Goal: Navigation & Orientation: Find specific page/section

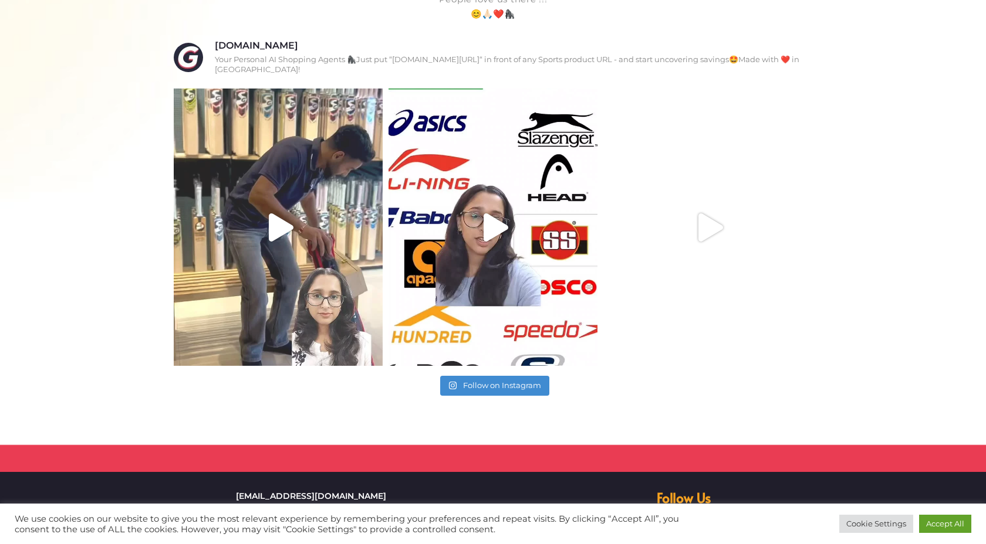
scroll to position [724, 0]
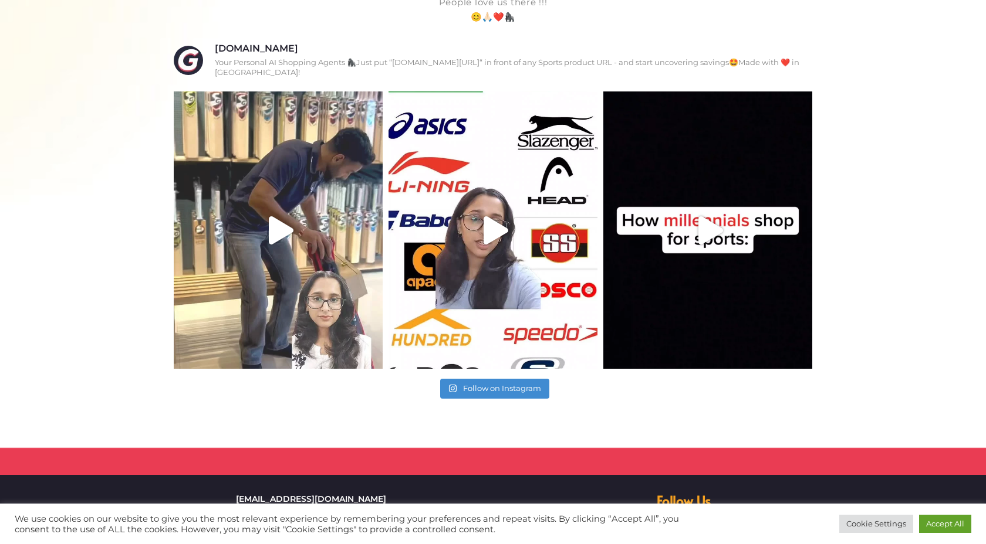
click at [276, 224] on icon "Play" at bounding box center [281, 230] width 25 height 28
click at [273, 230] on icon "Play" at bounding box center [281, 230] width 25 height 28
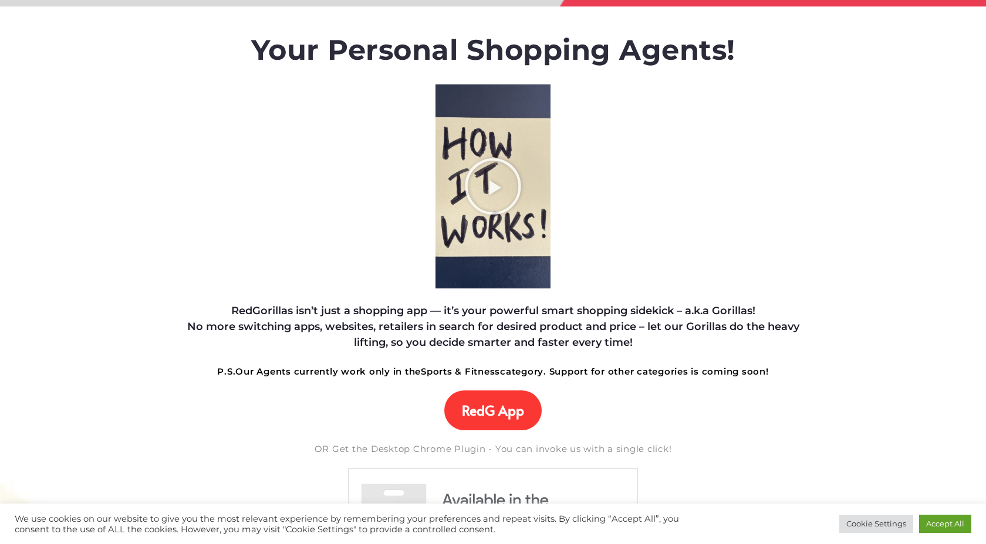
scroll to position [0, 0]
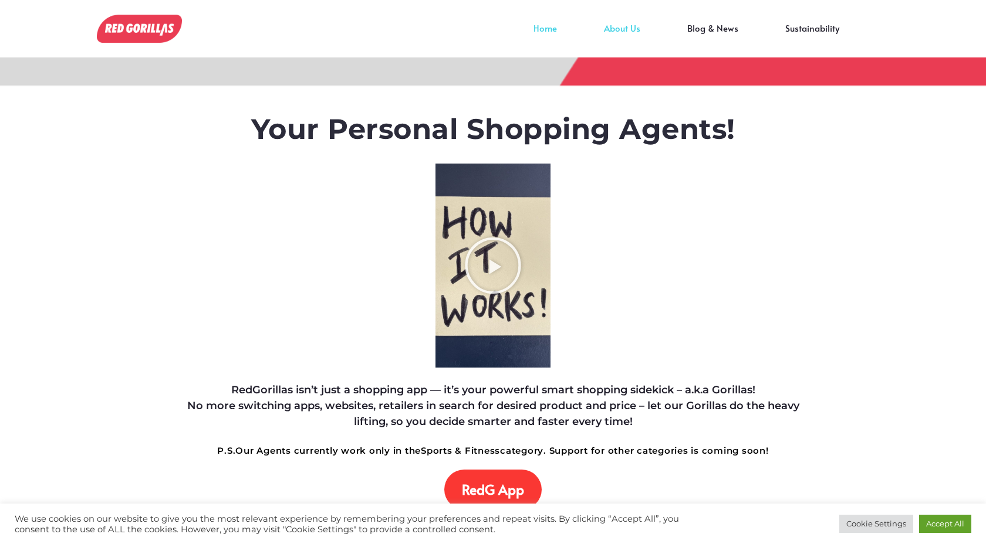
click at [634, 28] on link "About Us" at bounding box center [621, 37] width 83 height 18
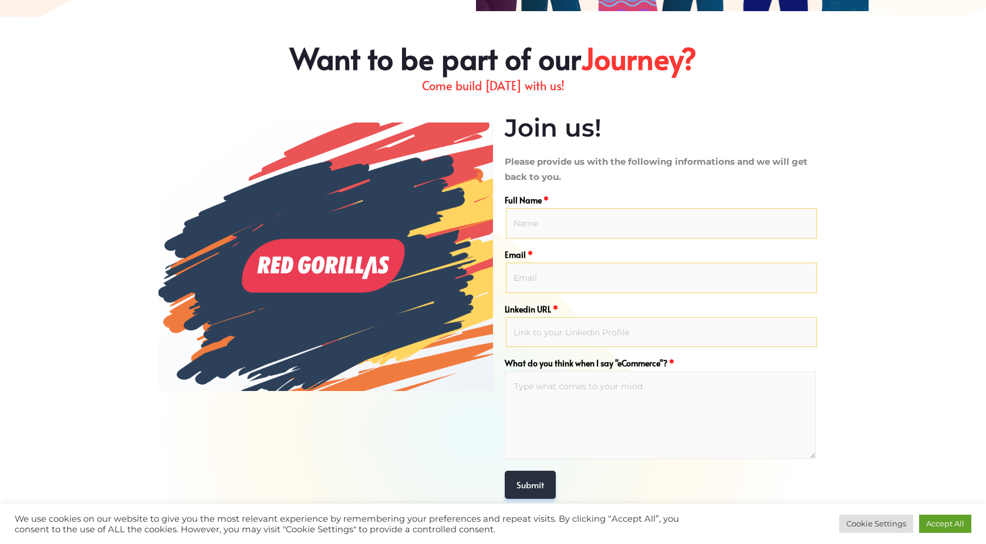
scroll to position [470, 0]
